Goal: Find specific page/section: Find specific page/section

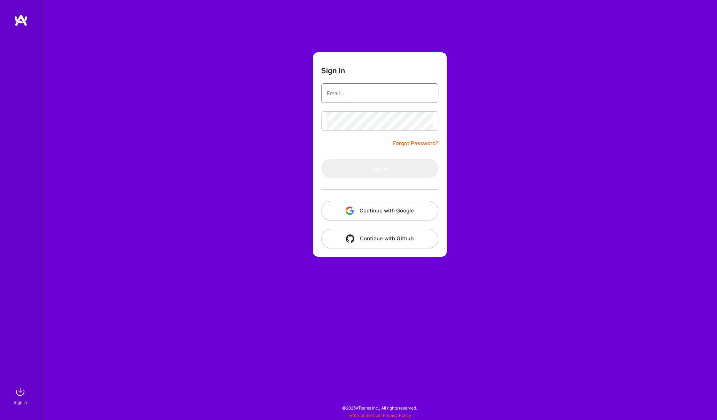
type input "[EMAIL_ADDRESS][PERSON_NAME][DOMAIN_NAME]"
click at [377, 169] on button "Sign In" at bounding box center [379, 169] width 117 height 20
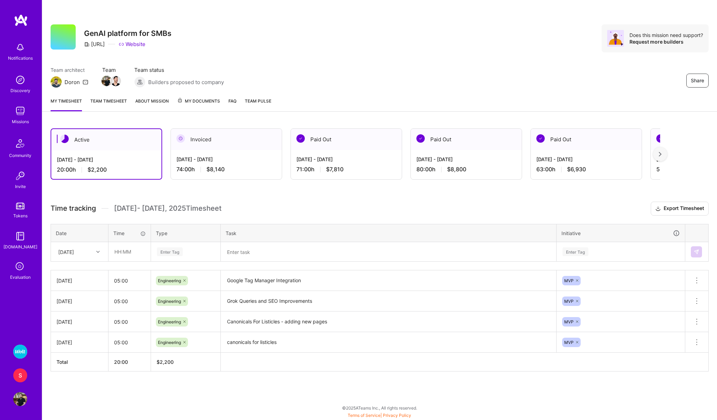
click at [23, 351] on img at bounding box center [20, 352] width 14 height 14
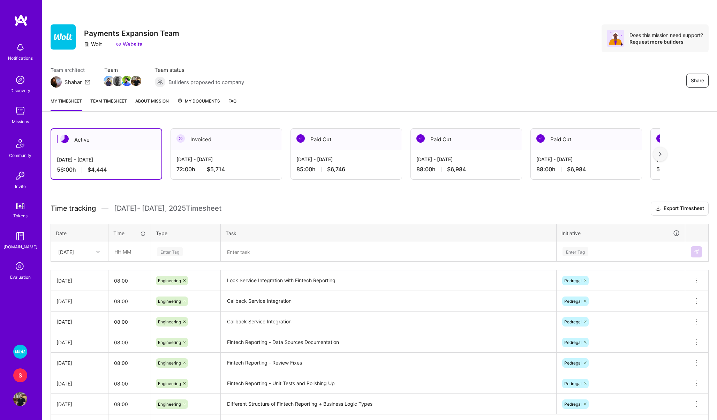
click at [18, 373] on div "S" at bounding box center [20, 376] width 14 height 14
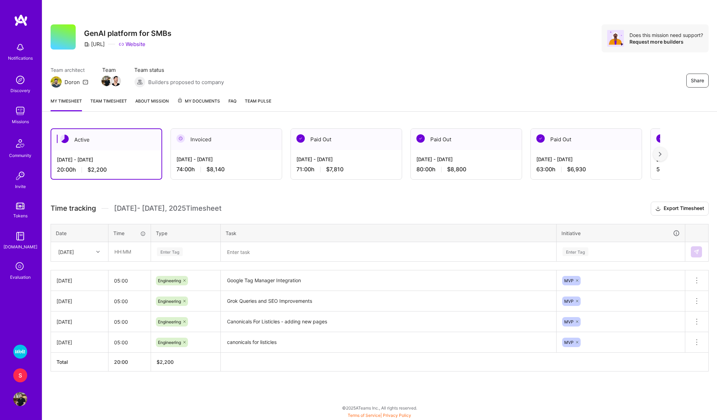
click at [15, 354] on img at bounding box center [20, 352] width 14 height 14
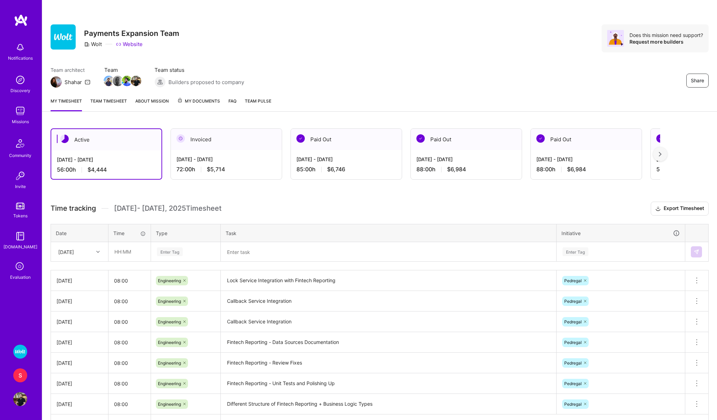
click at [18, 371] on div "S" at bounding box center [20, 376] width 14 height 14
